Goal: Information Seeking & Learning: Learn about a topic

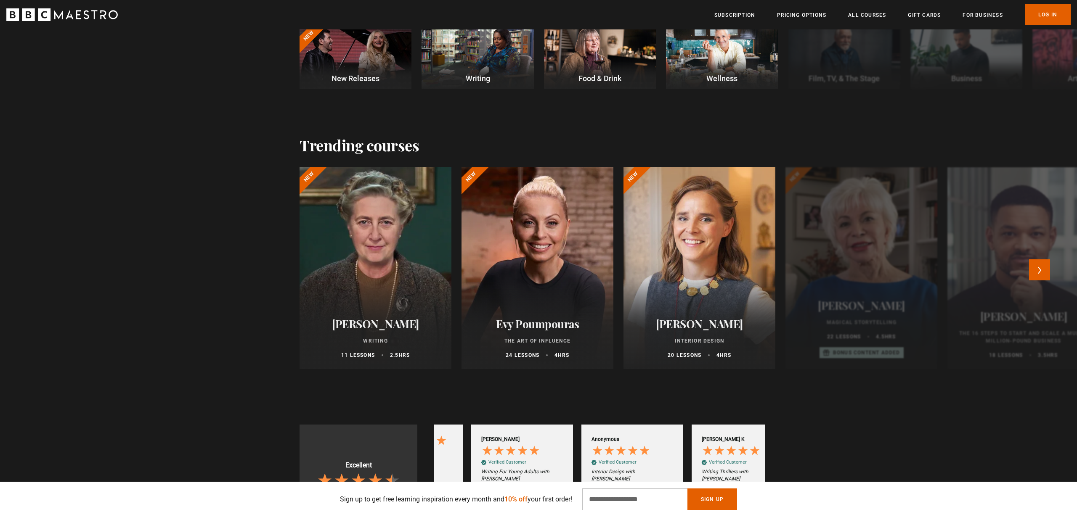
scroll to position [0, 110]
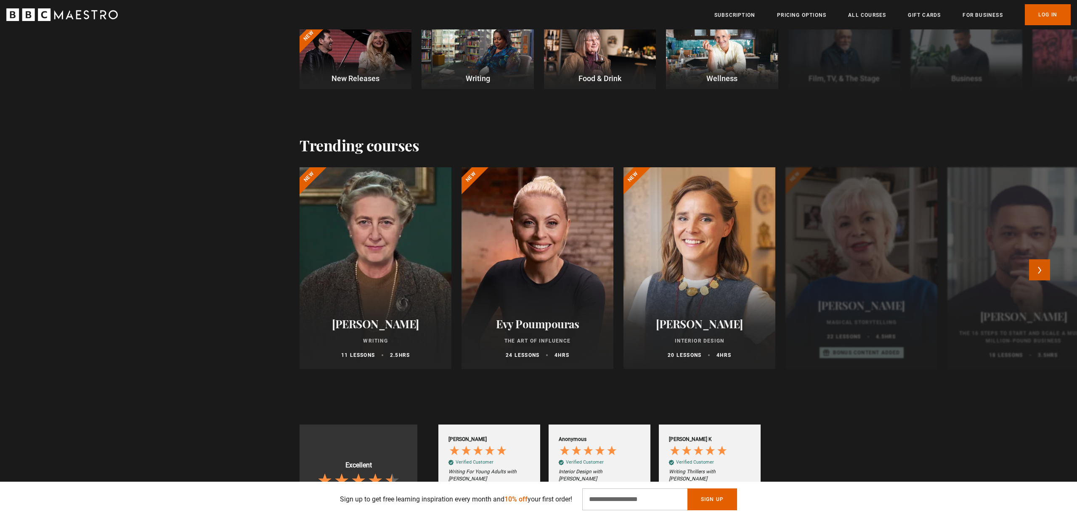
click at [1034, 269] on button "Next" at bounding box center [1039, 270] width 21 height 21
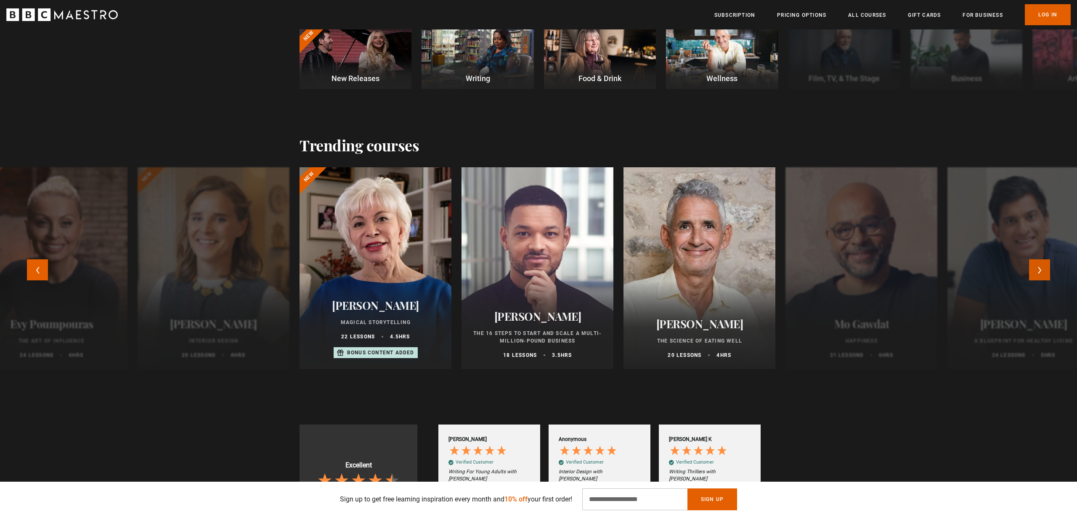
click at [1034, 269] on button "Next" at bounding box center [1039, 270] width 21 height 21
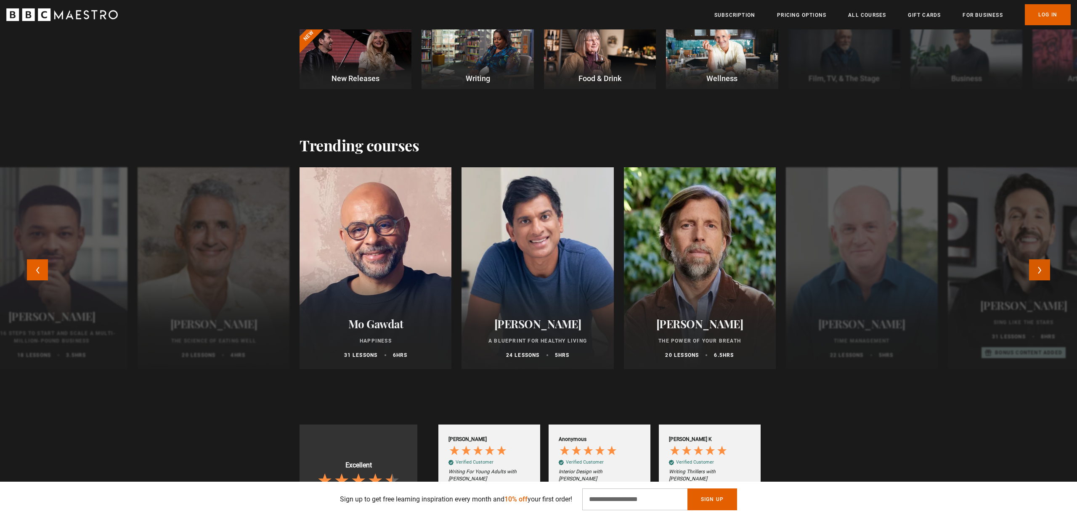
click at [1034, 269] on button "Next" at bounding box center [1039, 270] width 21 height 21
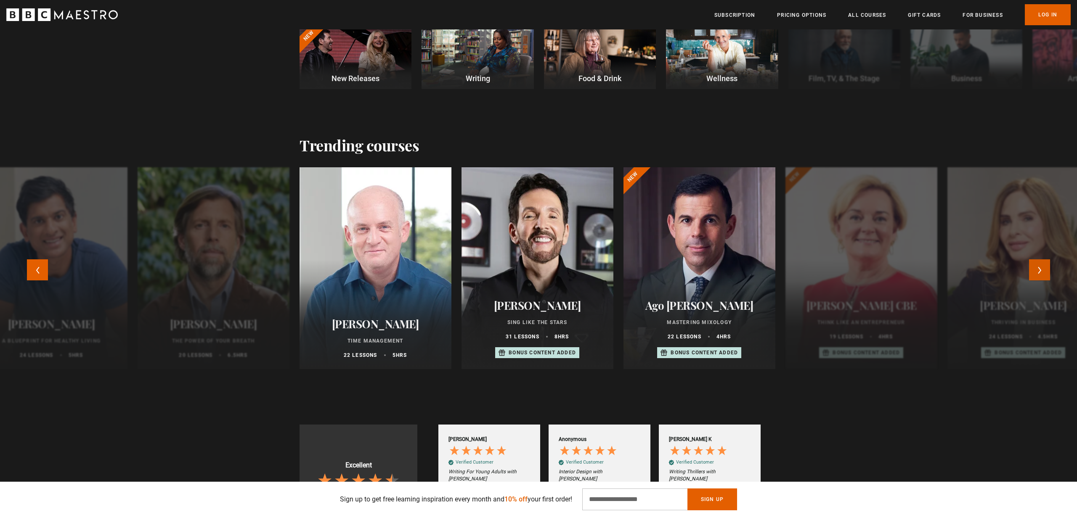
scroll to position [0, 220]
click at [1034, 269] on button "Next" at bounding box center [1039, 270] width 21 height 21
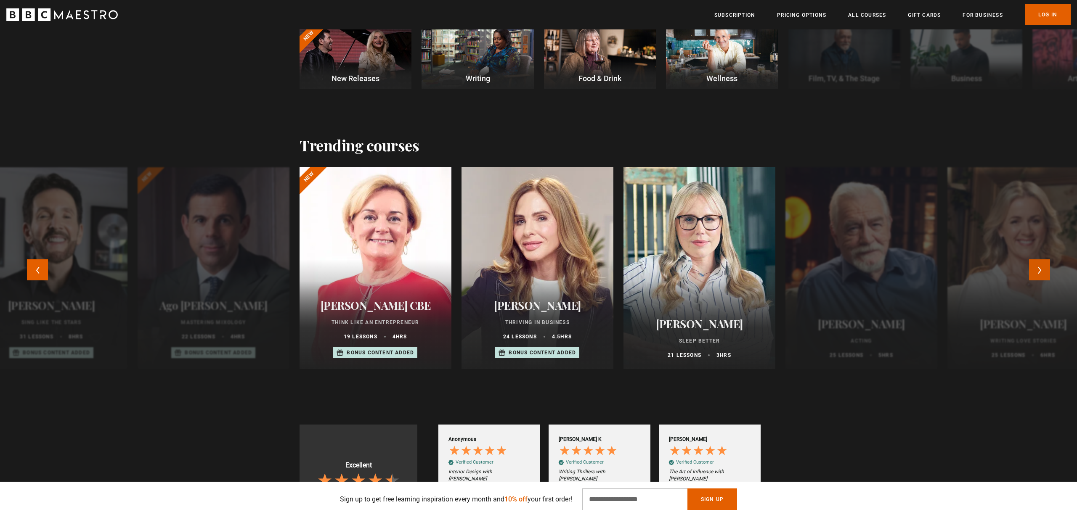
click at [1034, 269] on button "Next" at bounding box center [1039, 270] width 21 height 21
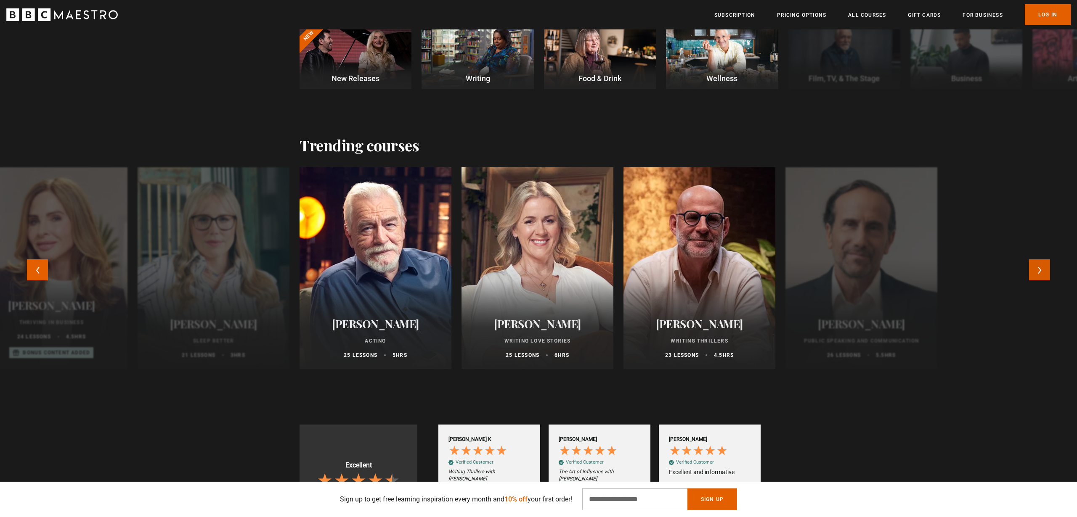
click at [1034, 269] on button "Next" at bounding box center [1039, 270] width 21 height 21
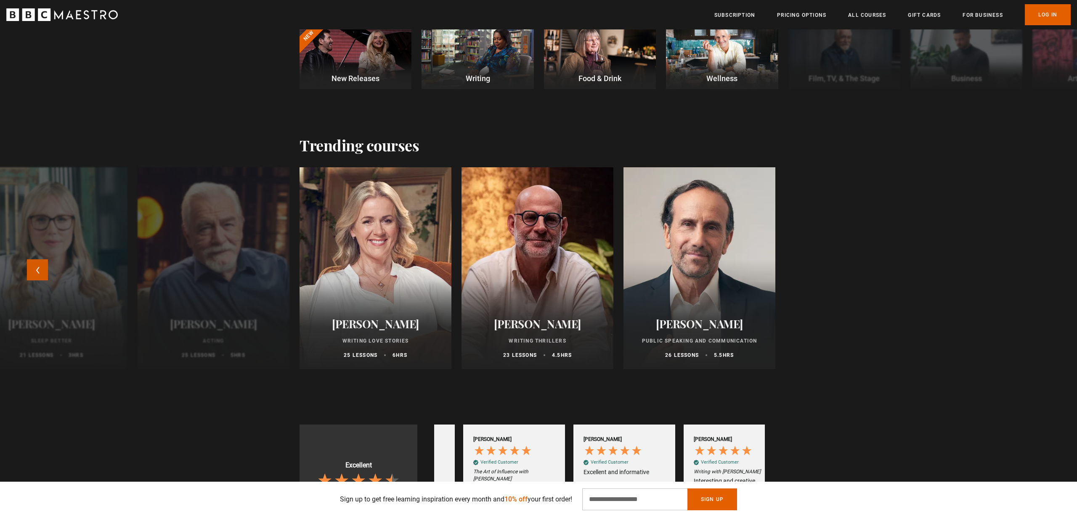
click at [33, 269] on button "Previous" at bounding box center [37, 270] width 21 height 21
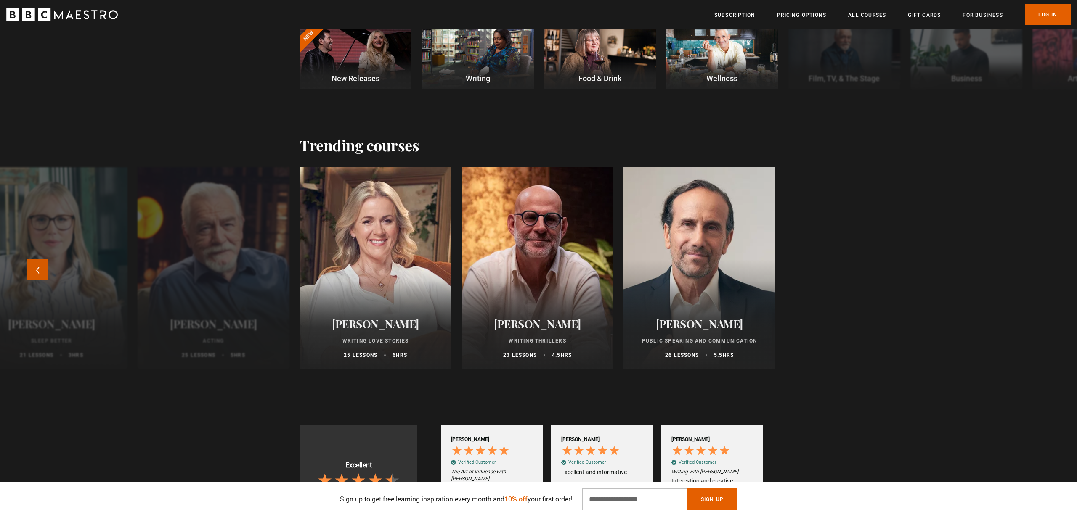
scroll to position [0, 441]
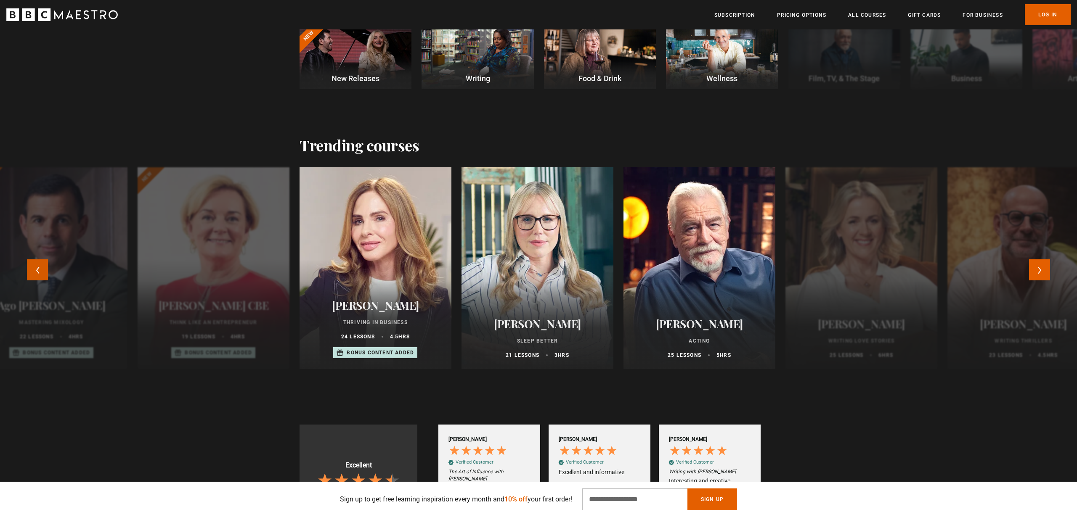
click at [33, 269] on button "Previous" at bounding box center [37, 270] width 21 height 21
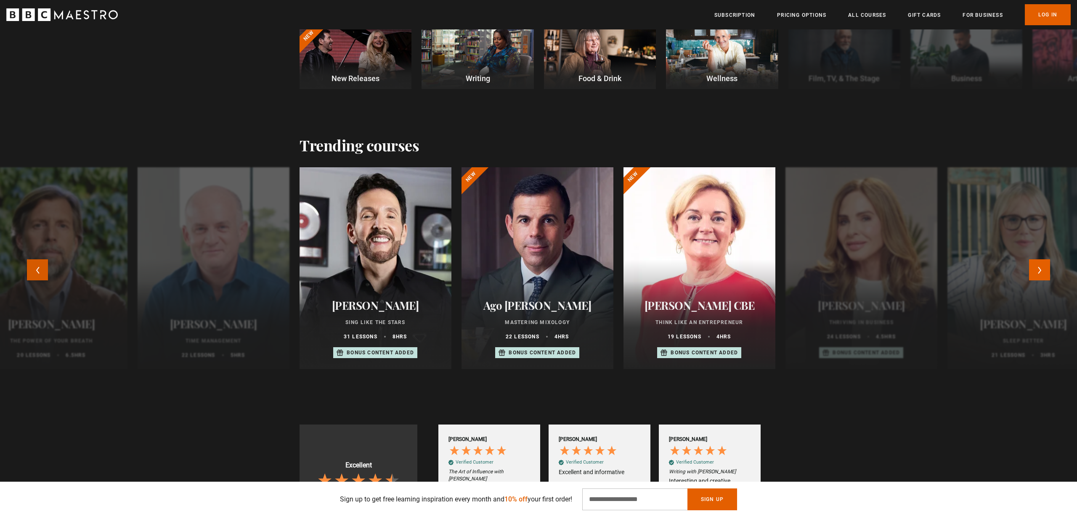
click at [33, 269] on button "Previous" at bounding box center [37, 270] width 21 height 21
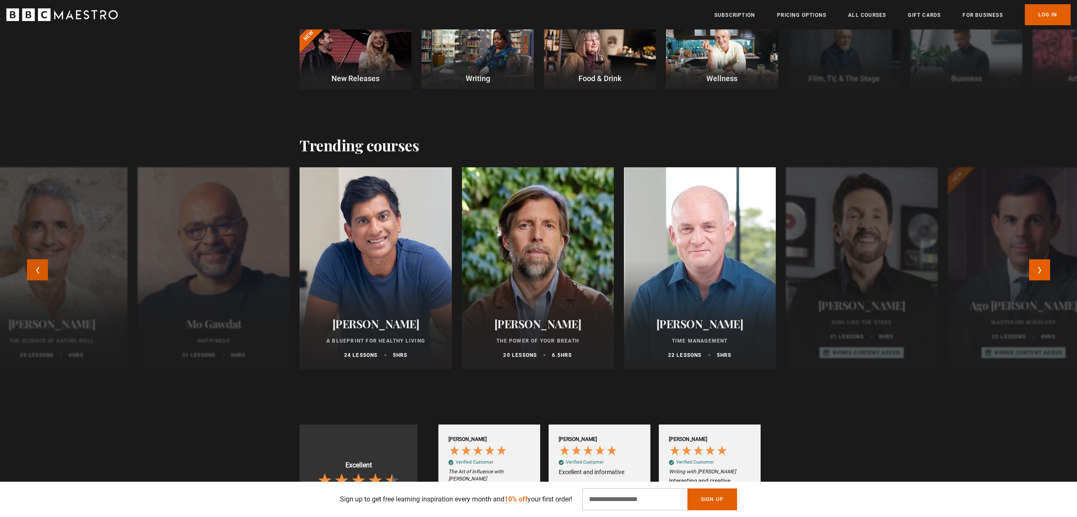
click at [33, 269] on button "Previous" at bounding box center [37, 270] width 21 height 21
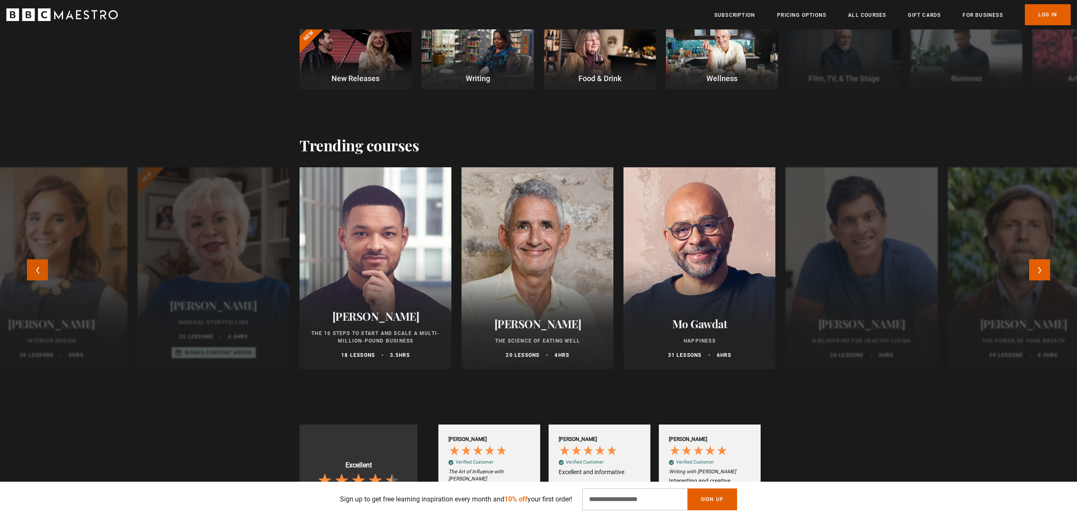
click at [33, 269] on button "Previous" at bounding box center [37, 270] width 21 height 21
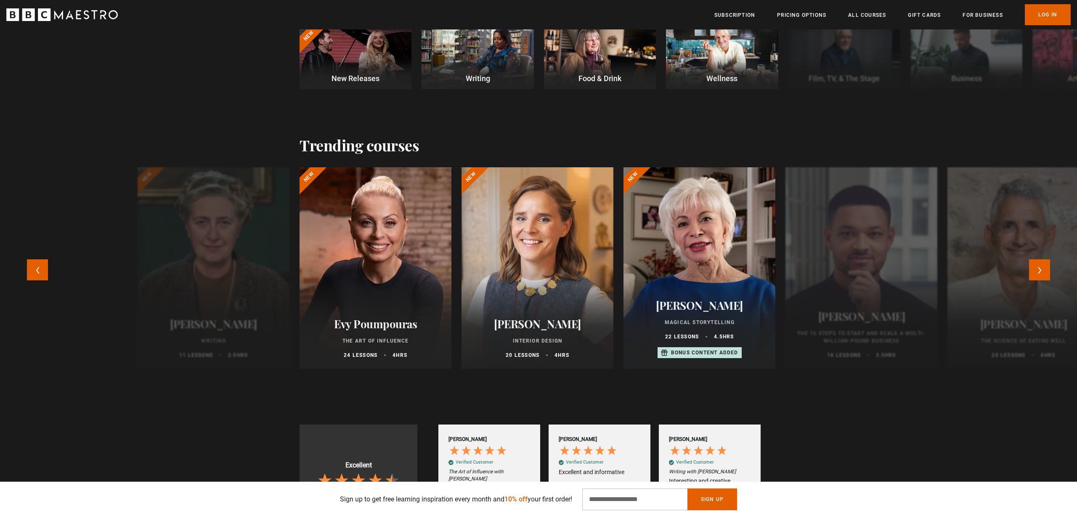
click at [142, 256] on div at bounding box center [214, 268] width 152 height 202
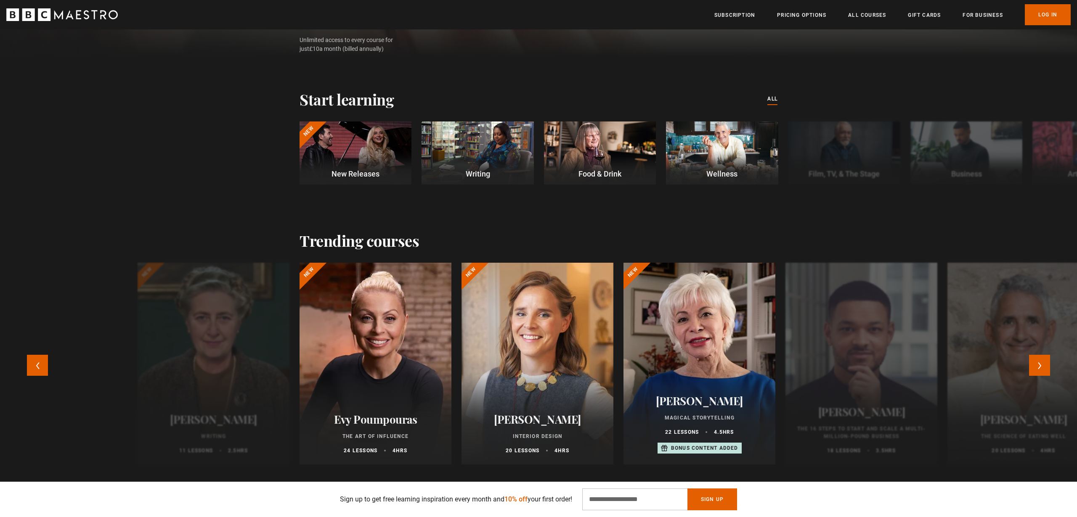
scroll to position [175, 0]
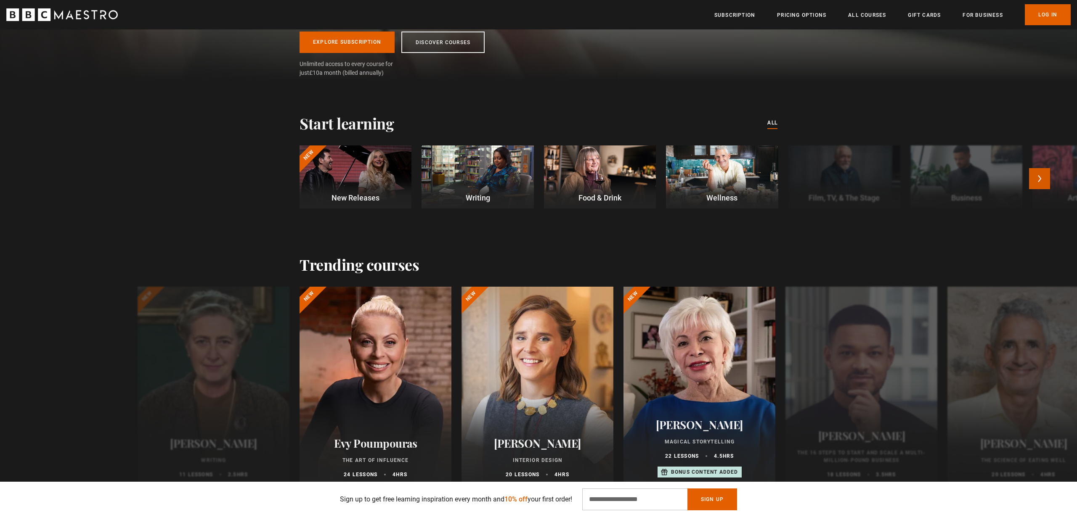
click at [1043, 177] on button "Next" at bounding box center [1039, 178] width 21 height 21
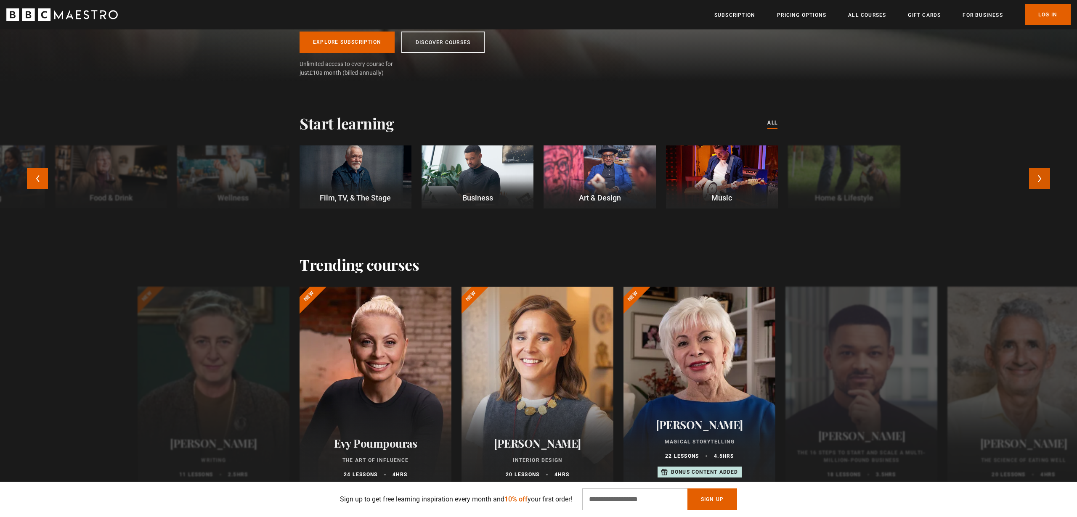
scroll to position [0, 1212]
click at [1043, 177] on button "Next" at bounding box center [1039, 178] width 21 height 21
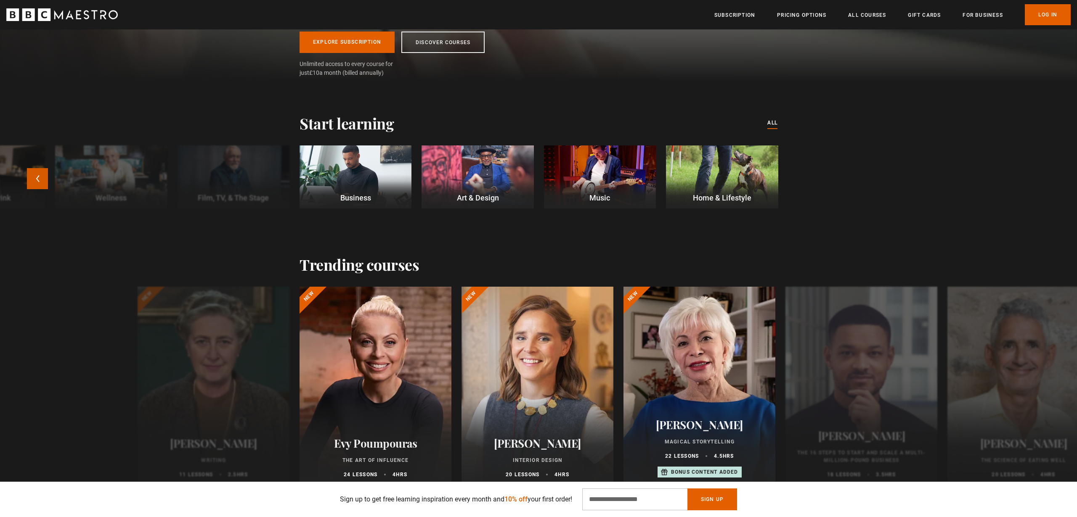
click at [37, 182] on button "Previous" at bounding box center [37, 178] width 21 height 21
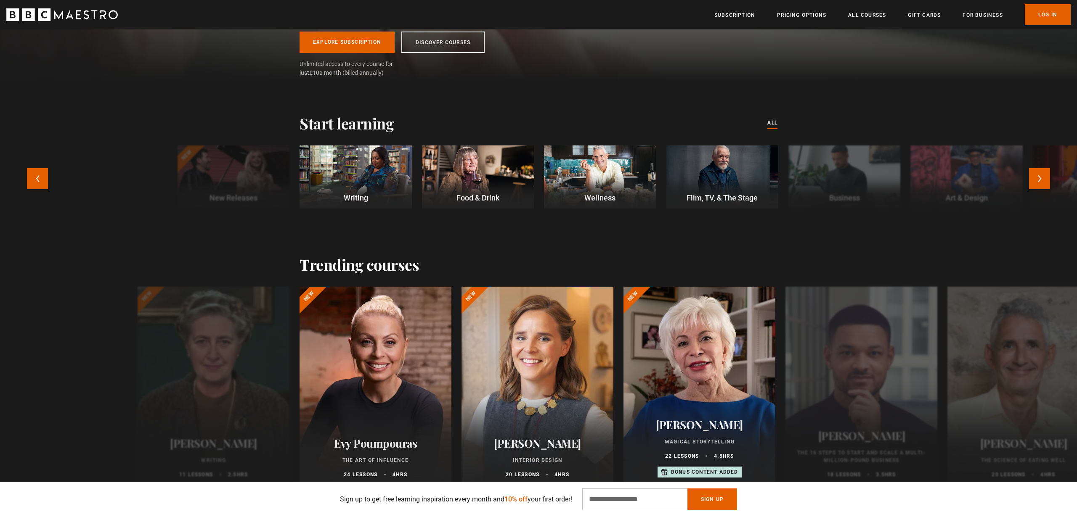
click at [482, 177] on div at bounding box center [478, 177] width 112 height 63
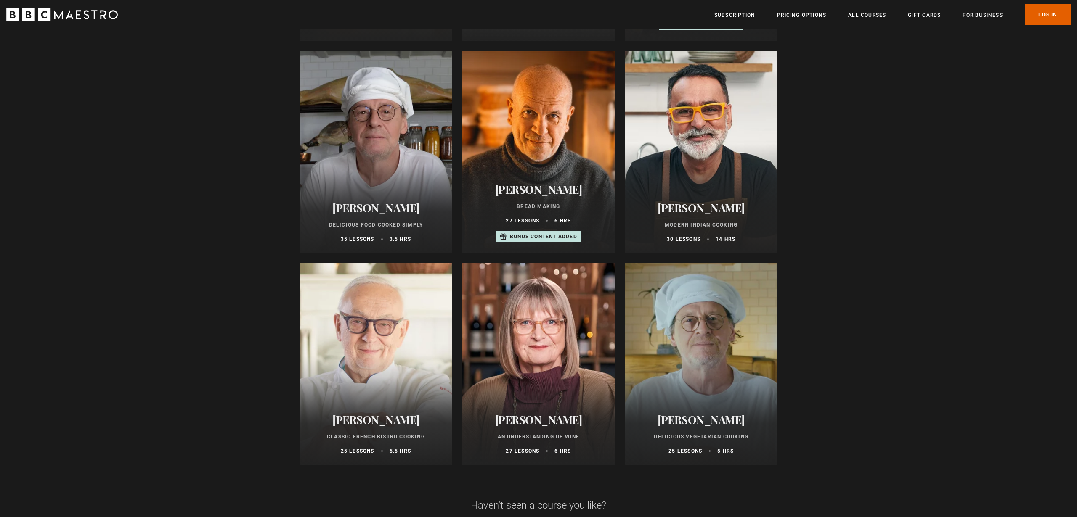
scroll to position [289, 0]
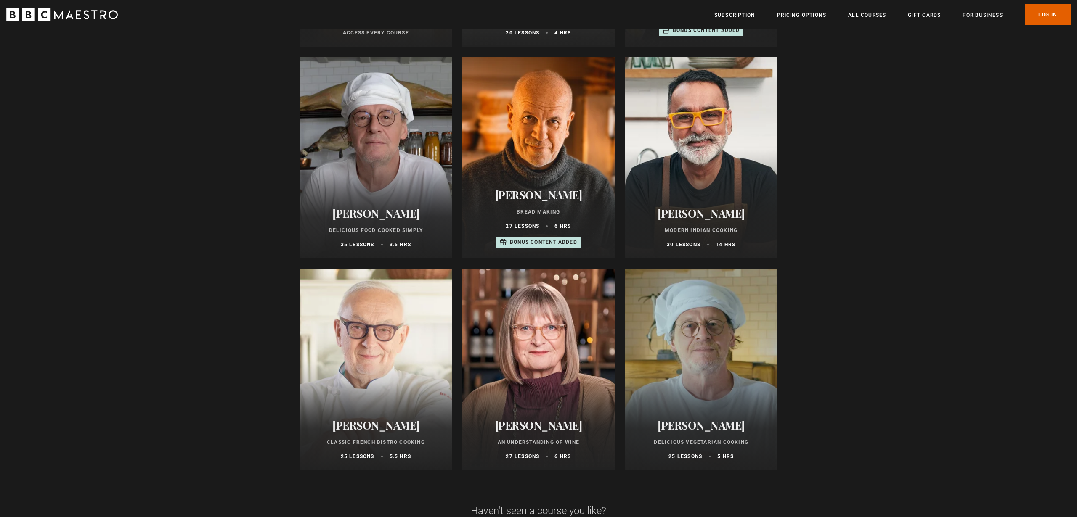
click at [349, 312] on div at bounding box center [376, 370] width 153 height 202
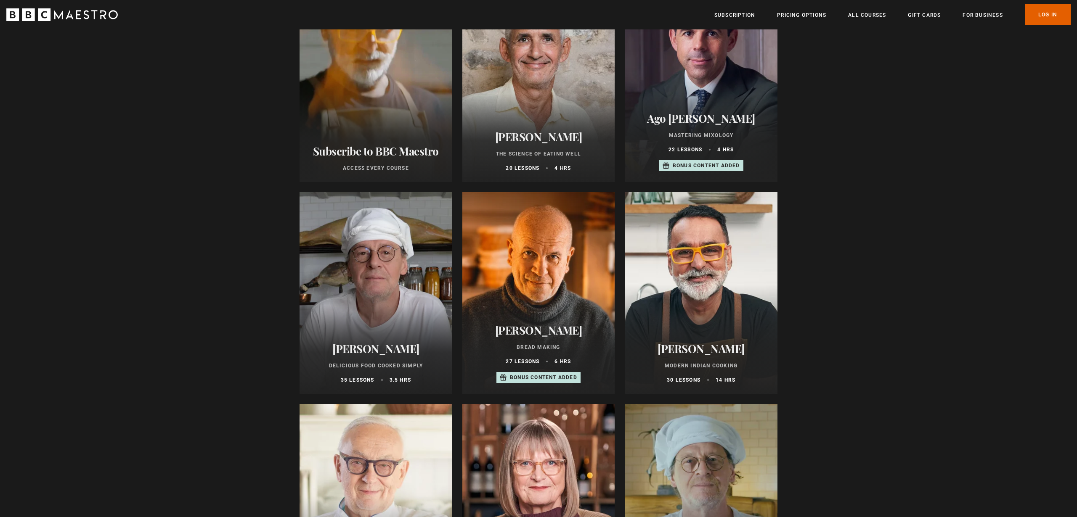
scroll to position [154, 0]
click at [705, 298] on div at bounding box center [701, 293] width 153 height 202
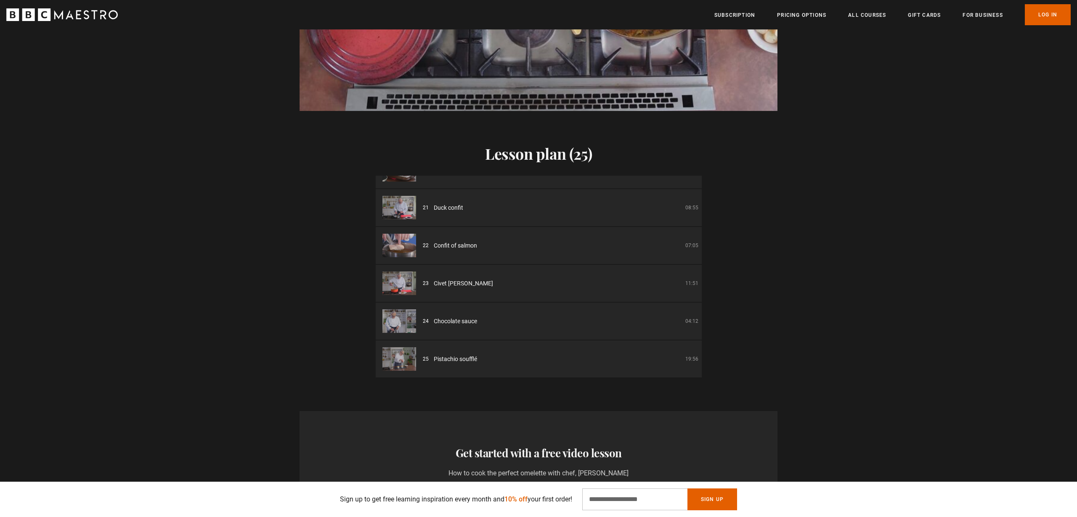
scroll to position [744, 0]
drag, startPoint x: 434, startPoint y: 273, endPoint x: 470, endPoint y: 273, distance: 36.2
click at [470, 279] on div "23 Civet de lapin 11:51" at bounding box center [561, 283] width 276 height 9
click at [551, 265] on li "23 Civet de lapin 11:51" at bounding box center [539, 283] width 326 height 37
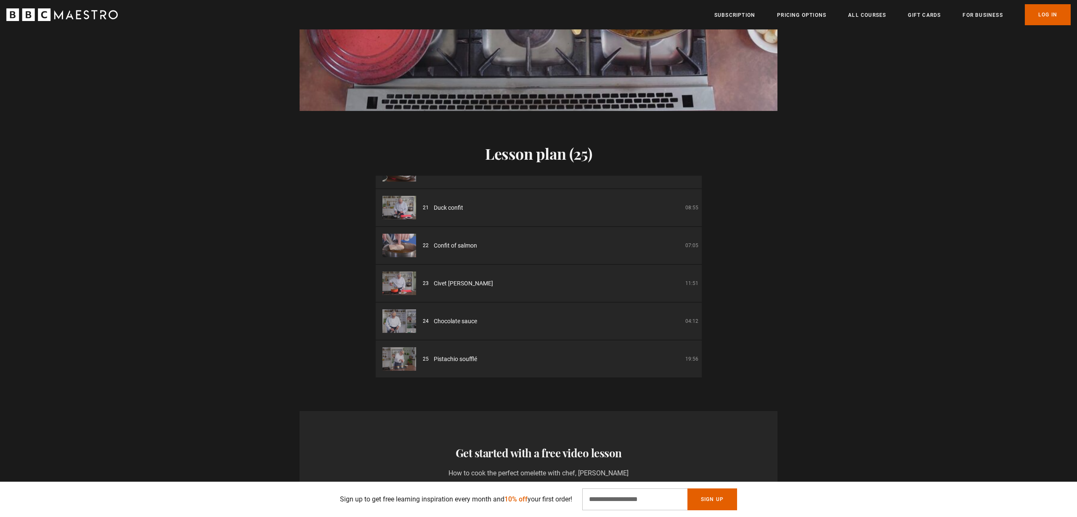
click at [440, 279] on span "Civet de lapin" at bounding box center [463, 283] width 59 height 9
click at [289, 212] on div "Lesson plan (25) 01 Classic French Bistro Cooking Introduction 01:07 02 Coq au …" at bounding box center [538, 244] width 1077 height 267
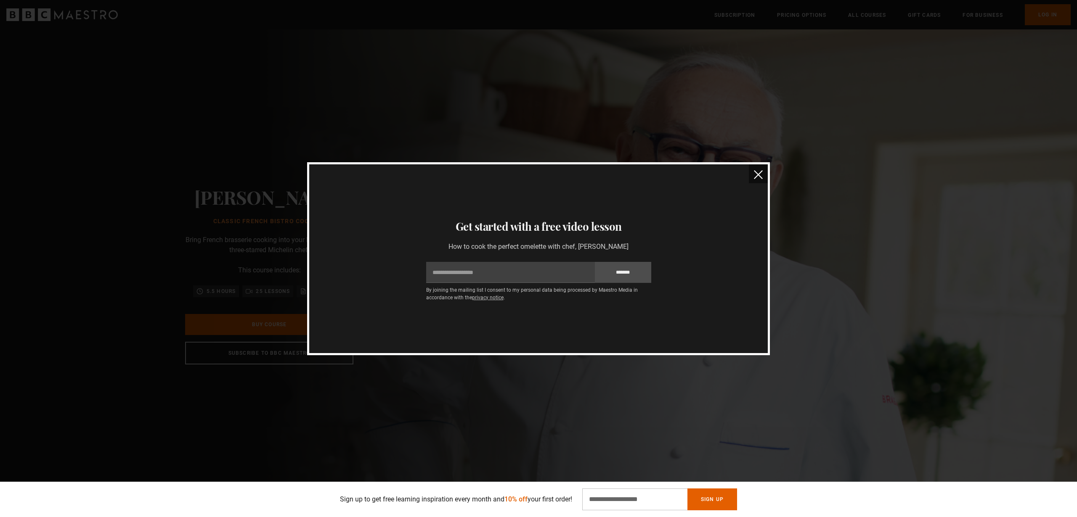
scroll to position [0, 0]
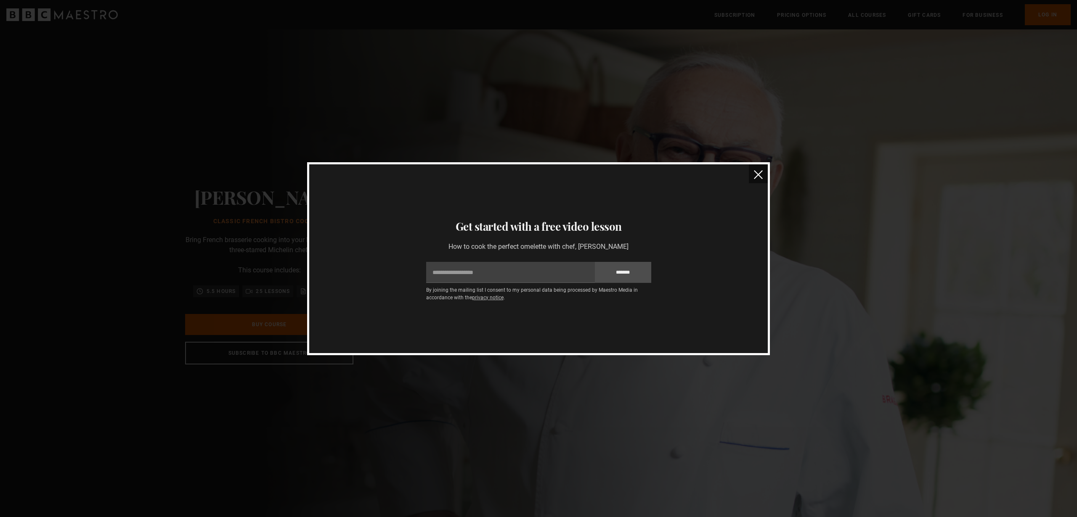
click at [761, 178] on img "close" at bounding box center [758, 174] width 9 height 9
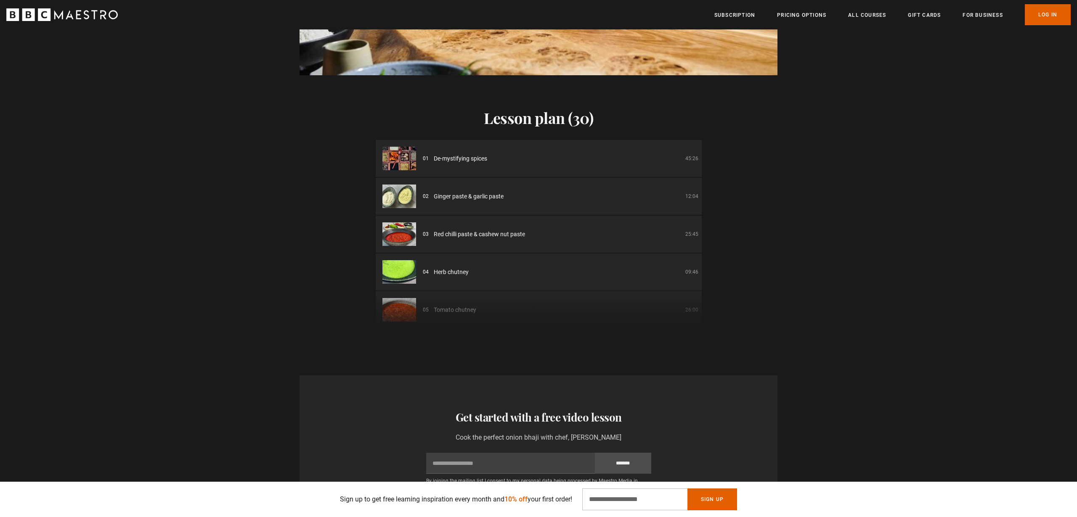
scroll to position [0, 537]
